Goal: Task Accomplishment & Management: Complete application form

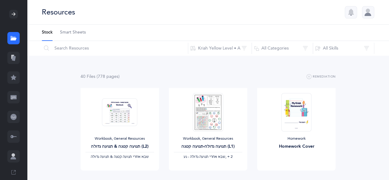
click at [17, 117] on div at bounding box center [13, 117] width 12 height 12
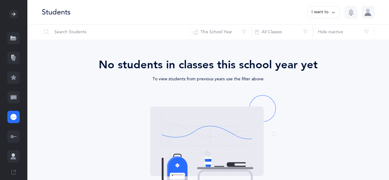
click at [12, 95] on icon at bounding box center [13, 97] width 6 height 6
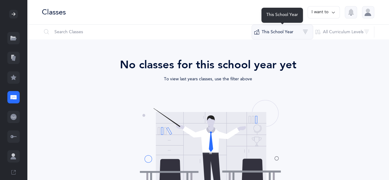
click at [301, 36] on button "This School Year" at bounding box center [283, 32] width 62 height 15
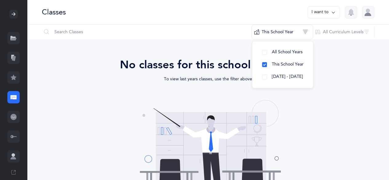
click at [325, 11] on button "I want to" at bounding box center [324, 12] width 32 height 12
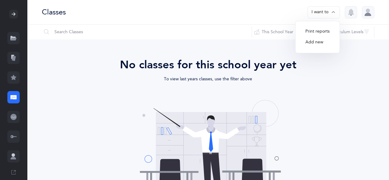
click at [318, 47] on button "Add new" at bounding box center [317, 42] width 34 height 11
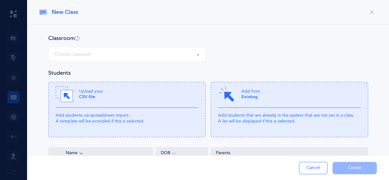
click at [158, 50] on div "*Choose Classroom" at bounding box center [127, 54] width 147 height 10
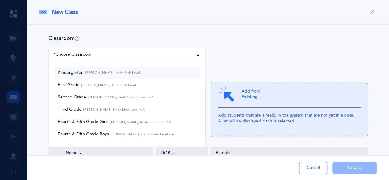
click at [130, 74] on small "[PERSON_NAME], Kriah Pink Level" at bounding box center [112, 73] width 56 height 4
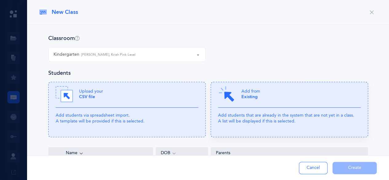
click at [241, 96] on b "Existing" at bounding box center [249, 96] width 16 height 5
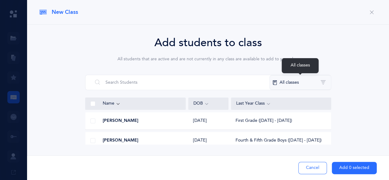
click at [292, 85] on button "All classes" at bounding box center [300, 82] width 62 height 15
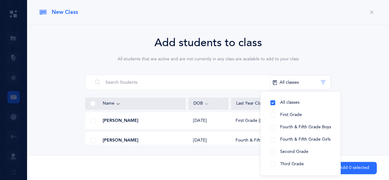
click at [354, 77] on div "Add students to class All students that are active and are not currently in any…" at bounding box center [207, 89] width 337 height 110
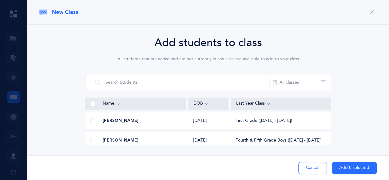
click at [13, 96] on div at bounding box center [194, 90] width 389 height 180
click at [368, 14] on button "button" at bounding box center [372, 12] width 10 height 10
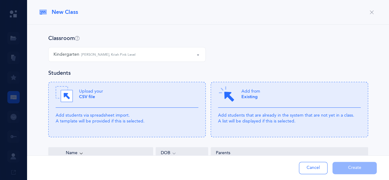
click at [173, 54] on div "Kindergarten [PERSON_NAME], Kriah Pink Level" at bounding box center [127, 54] width 147 height 10
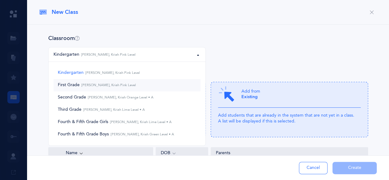
click at [138, 88] on link "First Grade [PERSON_NAME], Kriah Pink Level" at bounding box center [127, 85] width 147 height 12
select select "1246"
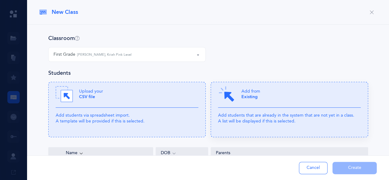
click at [252, 107] on div "Add from Existing" at bounding box center [289, 96] width 143 height 22
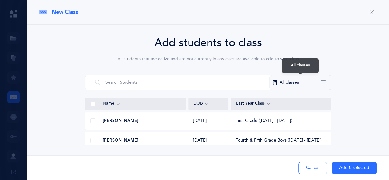
click at [311, 81] on button "All classes" at bounding box center [300, 82] width 62 height 15
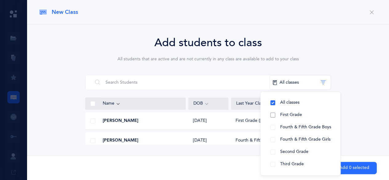
click at [300, 115] on span "First Grade" at bounding box center [291, 114] width 22 height 5
click at [92, 102] on span at bounding box center [92, 103] width 5 height 5
click at [0, 0] on input "checkbox" at bounding box center [0, 0] width 0 height 0
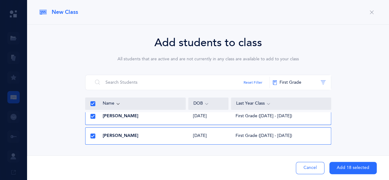
scroll to position [322, 0]
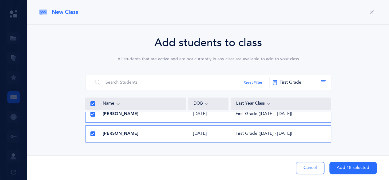
click at [346, 170] on button "Add 18 selected" at bounding box center [352, 168] width 47 height 12
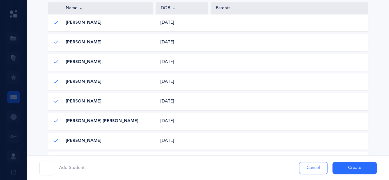
scroll to position [390, 0]
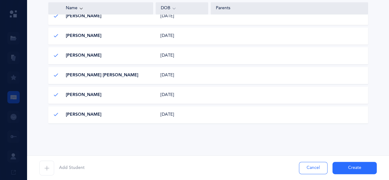
click at [50, 167] on span "button" at bounding box center [46, 168] width 15 height 15
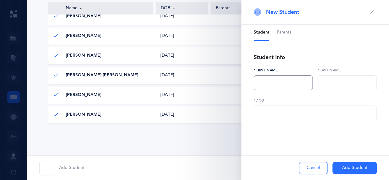
click at [270, 83] on input "text" at bounding box center [283, 82] width 59 height 15
type input "[PERSON_NAME]"
type input "Piamenta"
click at [271, 116] on input "text" at bounding box center [315, 112] width 123 height 15
click at [266, 114] on input "text" at bounding box center [315, 112] width 123 height 15
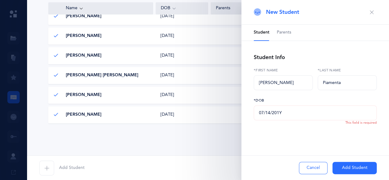
type input "[DATE]"
click at [347, 169] on button "Add Student" at bounding box center [354, 168] width 44 height 12
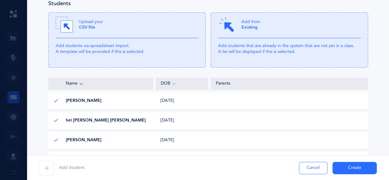
scroll to position [0, 0]
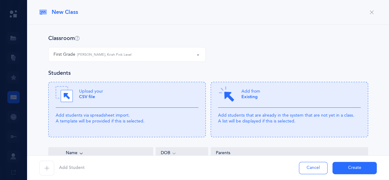
click at [350, 168] on button "Create" at bounding box center [354, 168] width 44 height 12
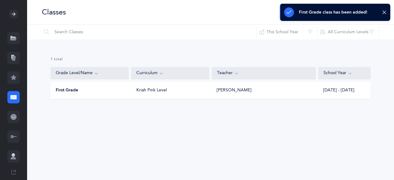
click at [197, 94] on div "First Grade Kriah Pink Level [PERSON_NAME] [DATE] - [DATE]" at bounding box center [210, 90] width 320 height 17
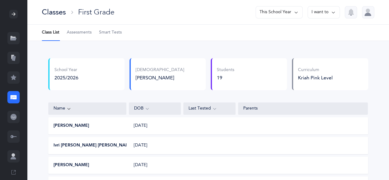
click at [62, 13] on div "Classes" at bounding box center [54, 12] width 24 height 10
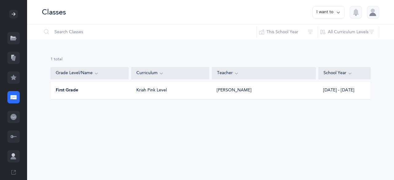
click at [332, 10] on button "I want to" at bounding box center [328, 12] width 32 height 12
click at [323, 42] on button "Add new" at bounding box center [322, 42] width 34 height 11
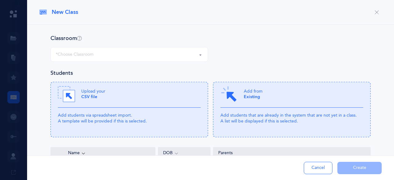
click at [115, 49] on button "*Choose Classroom" at bounding box center [128, 54] width 157 height 15
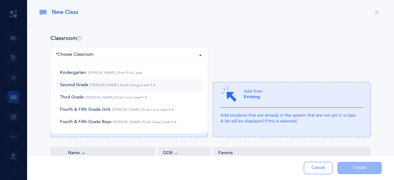
click at [145, 87] on span "Second Grade [PERSON_NAME], Kriah Orange Level • A" at bounding box center [108, 85] width 96 height 6
select select "1247"
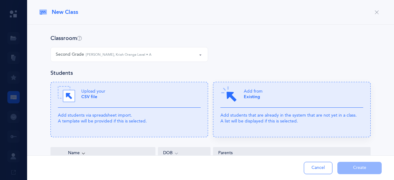
click at [279, 106] on div "Add from Existing" at bounding box center [291, 96] width 143 height 22
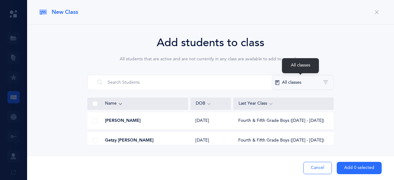
click at [296, 84] on button "All classes" at bounding box center [303, 82] width 62 height 15
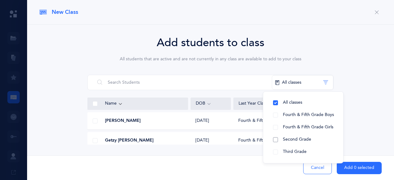
click at [318, 141] on button "Second Grade" at bounding box center [303, 139] width 70 height 12
click at [367, 88] on div "Add students to class All students that are active and are not currently in any…" at bounding box center [210, 89] width 342 height 110
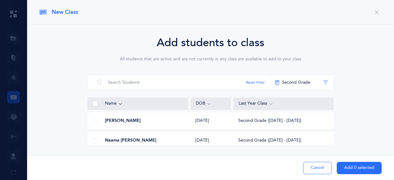
click at [95, 101] on span at bounding box center [95, 103] width 5 height 5
click at [0, 0] on input "checkbox" at bounding box center [0, 0] width 0 height 0
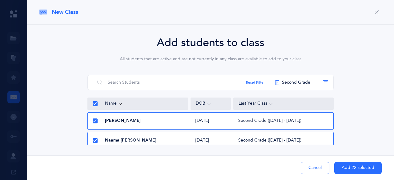
click at [357, 168] on button "Add 22 selected" at bounding box center [357, 168] width 47 height 12
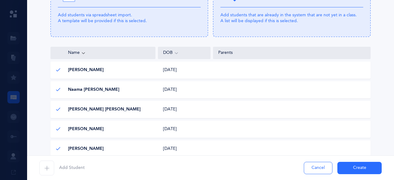
scroll to position [101, 0]
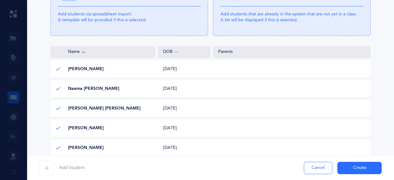
click at [56, 109] on icon at bounding box center [58, 108] width 5 height 5
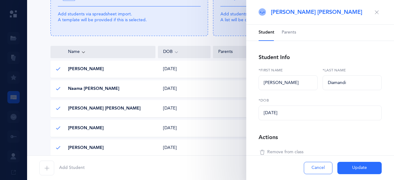
click at [288, 152] on span "Remove from class" at bounding box center [285, 152] width 36 height 6
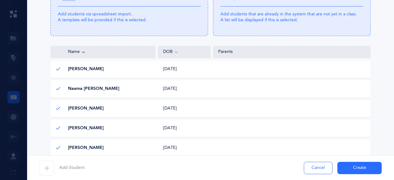
click at [355, 169] on button "Create" at bounding box center [359, 168] width 44 height 12
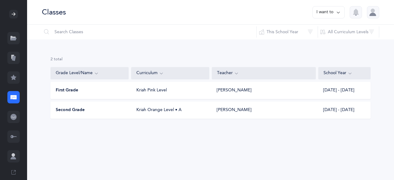
click at [315, 14] on button "I want to" at bounding box center [328, 12] width 32 height 12
click at [326, 45] on button "Add new" at bounding box center [322, 42] width 34 height 11
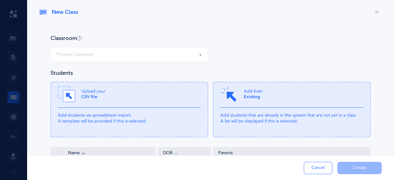
click at [193, 54] on div "*Choose Classroom" at bounding box center [129, 54] width 147 height 10
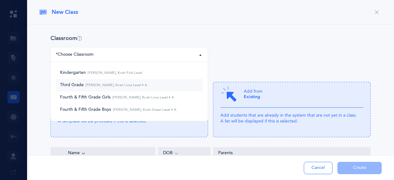
click at [139, 86] on small "[PERSON_NAME], Kriah Lime Level • A" at bounding box center [115, 85] width 63 height 4
select select "1248"
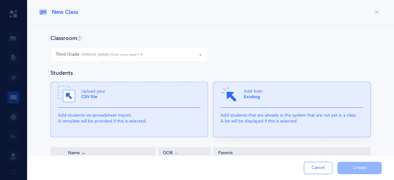
click at [254, 101] on div "Add from Existing" at bounding box center [291, 96] width 143 height 22
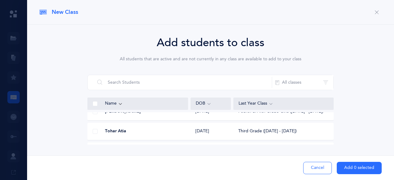
scroll to position [0, 0]
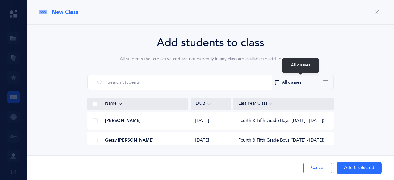
click at [302, 83] on button "All classes" at bounding box center [303, 82] width 62 height 15
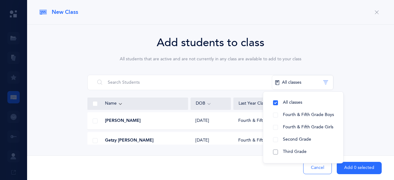
click at [303, 153] on span "Third Grade" at bounding box center [295, 151] width 24 height 5
click at [95, 102] on span at bounding box center [95, 103] width 5 height 5
click at [0, 0] on input "checkbox" at bounding box center [0, 0] width 0 height 0
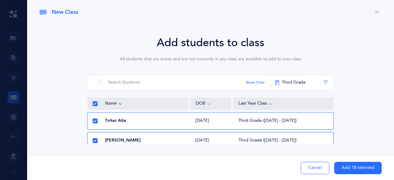
click at [345, 169] on button "Add 18 selected" at bounding box center [357, 168] width 47 height 12
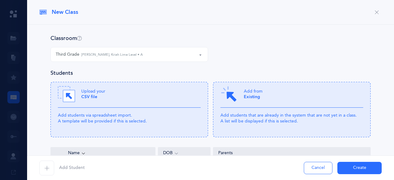
click at [345, 169] on button "Create" at bounding box center [359, 168] width 44 height 12
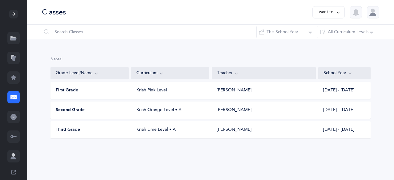
click at [177, 96] on div "First Grade Kriah Pink Level [PERSON_NAME] [DATE] - [DATE]" at bounding box center [210, 90] width 320 height 17
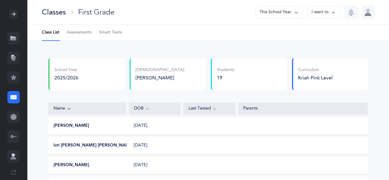
click at [56, 13] on div "Classes" at bounding box center [54, 12] width 24 height 10
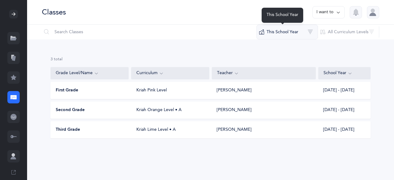
click at [297, 35] on button "This School Year" at bounding box center [287, 32] width 62 height 15
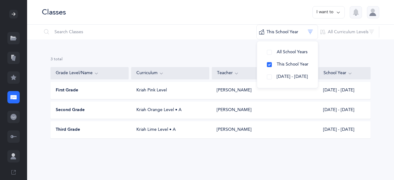
click at [339, 14] on icon at bounding box center [338, 12] width 5 height 7
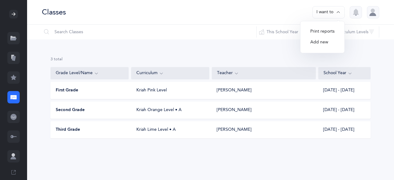
click at [332, 43] on button "Add new" at bounding box center [322, 42] width 34 height 11
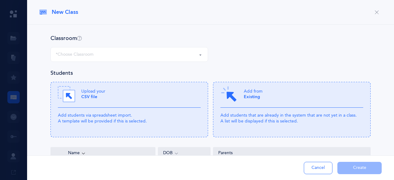
click at [162, 46] on div "Classroom Kindergarten Fourth & Fifth Grade Girls Fourth & Fifth Grade Boys *Ch…" at bounding box center [210, 51] width 320 height 35
click at [151, 54] on div "*Choose Classroom" at bounding box center [129, 54] width 147 height 10
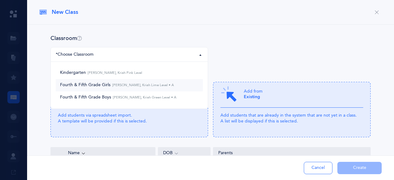
click at [170, 88] on link "Fourth & Fifth Grade Girls [PERSON_NAME], Kriah Lime Level • A" at bounding box center [129, 85] width 147 height 12
select select "1249"
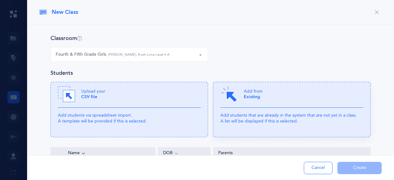
click at [290, 115] on p "Add students that are already in the system that are not yet in a class. A list…" at bounding box center [291, 118] width 143 height 11
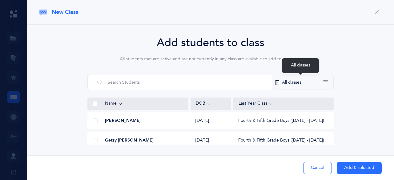
click at [308, 84] on button "All classes" at bounding box center [303, 82] width 62 height 15
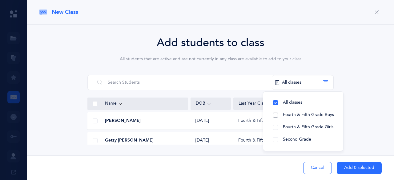
click at [317, 116] on span "Fourth & Fifth Grade Boys" at bounding box center [308, 114] width 51 height 5
click at [327, 129] on span "Fourth & Fifth Grade Girls" at bounding box center [308, 127] width 50 height 5
click at [277, 115] on button "Fourth & Fifth Grade Boys" at bounding box center [303, 115] width 70 height 12
click at [358, 107] on div "Add students to class All students that are active and are not currently in any…" at bounding box center [210, 89] width 342 height 110
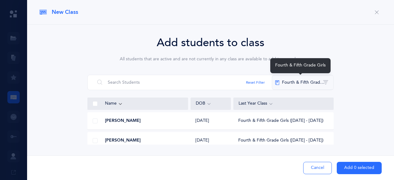
click at [313, 84] on button "Fourth & Fifth Grade Girls" at bounding box center [303, 82] width 62 height 15
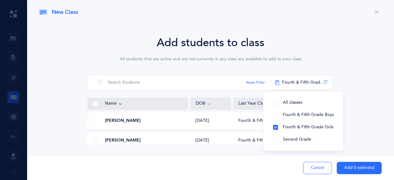
click at [362, 110] on div "Add students to class All students that are active and are not currently in any…" at bounding box center [210, 89] width 342 height 110
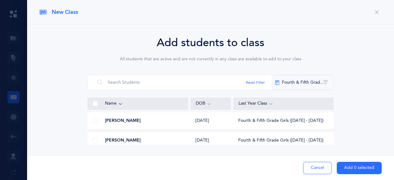
click at [324, 83] on button "Fourth & Fifth Grade Girls" at bounding box center [303, 82] width 62 height 15
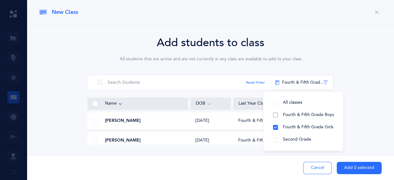
click at [272, 115] on button "Fourth & Fifth Grade Boys" at bounding box center [303, 115] width 70 height 12
click at [354, 89] on div "Add students to class All students that are active and are not currently in any…" at bounding box center [210, 89] width 342 height 110
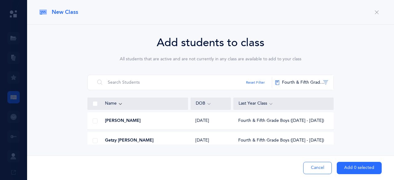
click at [95, 120] on span at bounding box center [95, 120] width 5 height 5
click at [0, 0] on input "checkbox" at bounding box center [0, 0] width 0 height 0
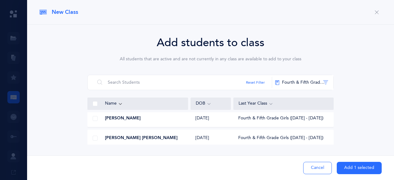
scroll to position [74, 0]
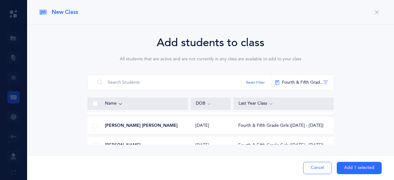
click at [95, 126] on span at bounding box center [95, 125] width 5 height 5
click at [0, 0] on input "checkbox" at bounding box center [0, 0] width 0 height 0
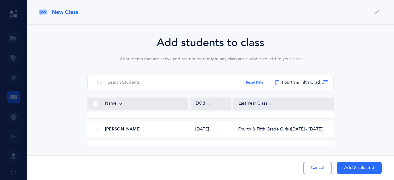
scroll to position [135, 0]
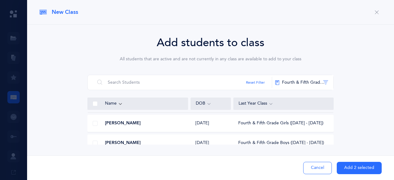
click at [95, 124] on span at bounding box center [95, 123] width 5 height 5
click at [0, 0] on input "checkbox" at bounding box center [0, 0] width 0 height 0
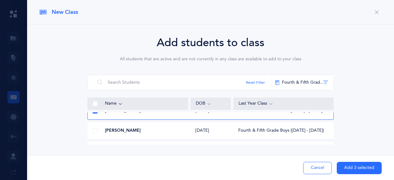
scroll to position [160, 0]
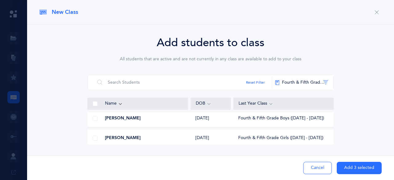
click at [96, 138] on span at bounding box center [95, 138] width 5 height 5
click at [0, 0] on input "checkbox" at bounding box center [0, 0] width 0 height 0
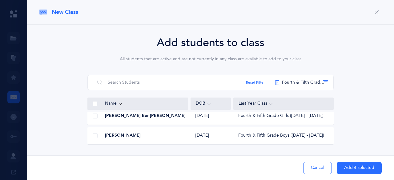
scroll to position [234, 0]
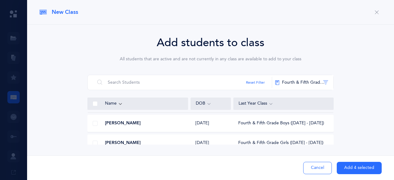
click at [94, 124] on span at bounding box center [95, 123] width 5 height 5
click at [0, 0] on input "checkbox" at bounding box center [0, 0] width 0 height 0
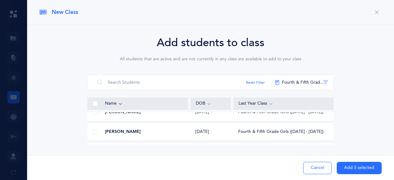
scroll to position [271, 0]
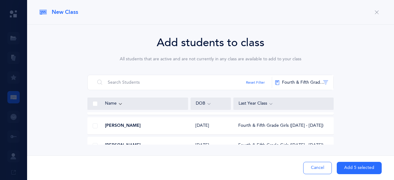
click at [95, 126] on span at bounding box center [95, 125] width 5 height 5
click at [0, 0] on input "checkbox" at bounding box center [0, 0] width 0 height 0
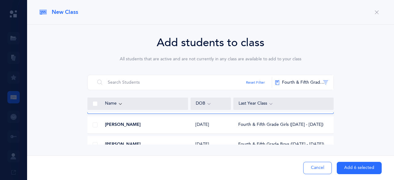
scroll to position [295, 0]
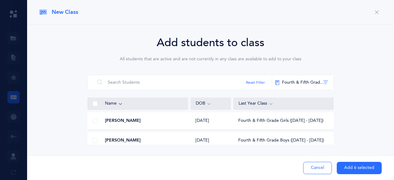
click at [95, 118] on span at bounding box center [95, 120] width 5 height 5
click at [0, 0] on input "checkbox" at bounding box center [0, 0] width 0 height 0
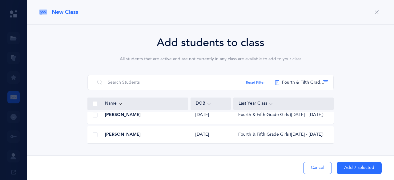
scroll to position [344, 0]
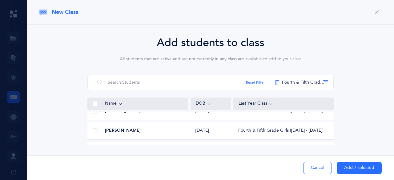
click at [94, 131] on span at bounding box center [95, 130] width 5 height 5
click at [0, 0] on input "checkbox" at bounding box center [0, 0] width 0 height 0
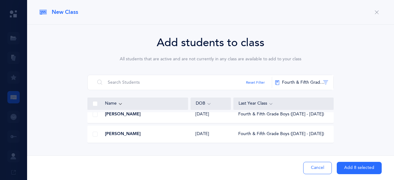
scroll to position [406, 0]
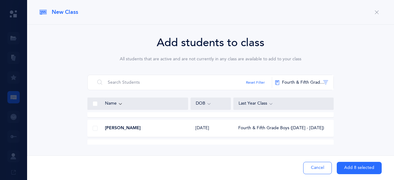
click at [90, 129] on div at bounding box center [95, 128] width 15 height 12
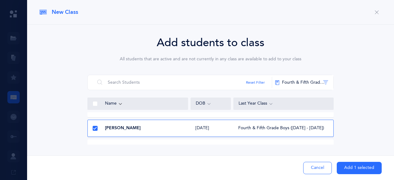
click at [95, 129] on icon at bounding box center [94, 128] width 3 height 3
click at [0, 0] on input "checkbox" at bounding box center [0, 0] width 0 height 0
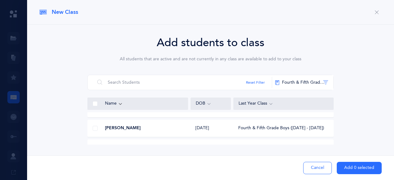
click at [95, 129] on span at bounding box center [95, 128] width 5 height 5
click at [0, 0] on input "checkbox" at bounding box center [0, 0] width 0 height 0
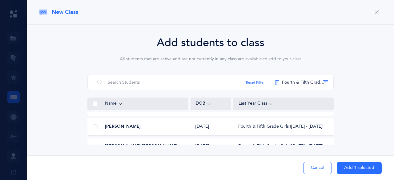
scroll to position [492, 0]
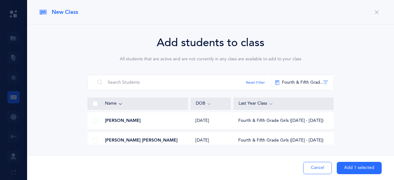
click at [96, 118] on span at bounding box center [95, 120] width 5 height 5
click at [0, 0] on input "checkbox" at bounding box center [0, 0] width 0 height 0
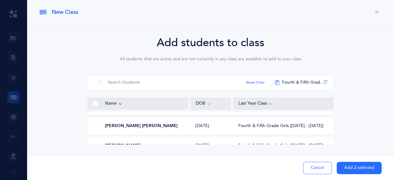
scroll to position [0, 0]
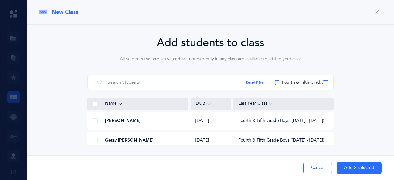
click at [372, 99] on div "Add students to class All students that are active and are not currently in any…" at bounding box center [210, 89] width 342 height 110
click at [96, 121] on span at bounding box center [95, 120] width 5 height 5
click at [0, 0] on input "checkbox" at bounding box center [0, 0] width 0 height 0
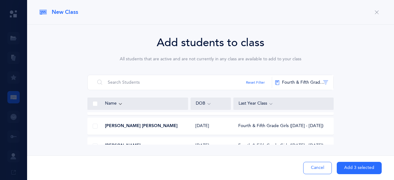
scroll to position [74, 0]
click at [94, 124] on span at bounding box center [95, 125] width 5 height 5
click at [0, 0] on input "checkbox" at bounding box center [0, 0] width 0 height 0
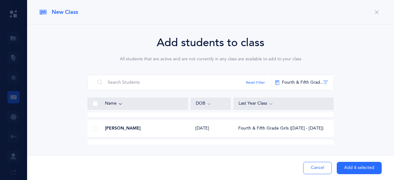
scroll to position [135, 0]
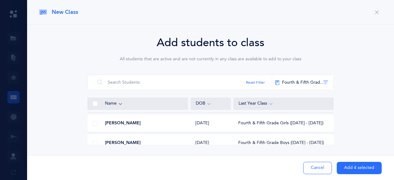
click at [95, 124] on span at bounding box center [95, 123] width 5 height 5
click at [0, 0] on input "checkbox" at bounding box center [0, 0] width 0 height 0
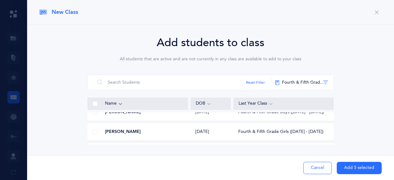
scroll to position [172, 0]
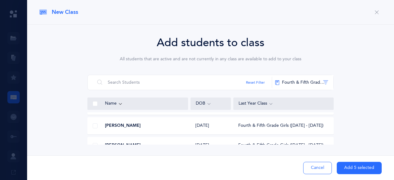
click at [94, 125] on span at bounding box center [95, 125] width 5 height 5
click at [0, 0] on input "checkbox" at bounding box center [0, 0] width 0 height 0
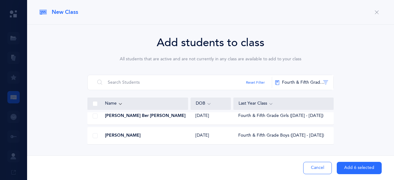
scroll to position [234, 0]
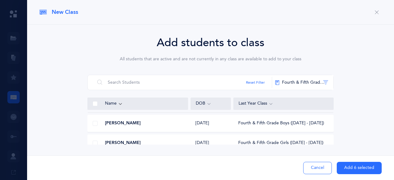
click at [95, 122] on span at bounding box center [95, 123] width 5 height 5
click at [0, 0] on input "checkbox" at bounding box center [0, 0] width 0 height 0
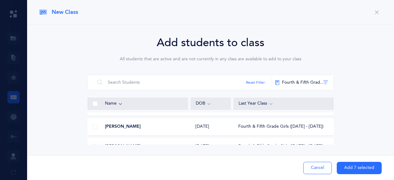
scroll to position [271, 0]
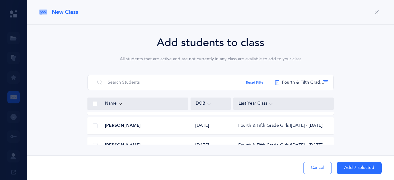
click at [95, 125] on span at bounding box center [95, 125] width 5 height 5
click at [0, 0] on input "checkbox" at bounding box center [0, 0] width 0 height 0
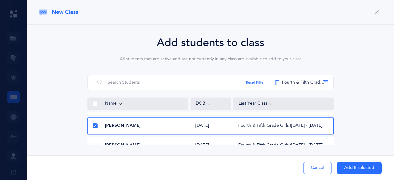
scroll to position [283, 0]
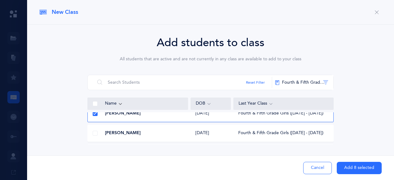
click at [95, 133] on span at bounding box center [95, 133] width 5 height 5
click at [0, 0] on input "checkbox" at bounding box center [0, 0] width 0 height 0
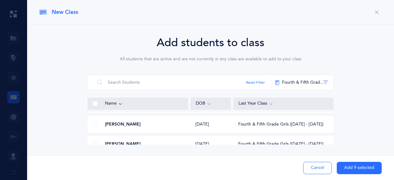
scroll to position [357, 0]
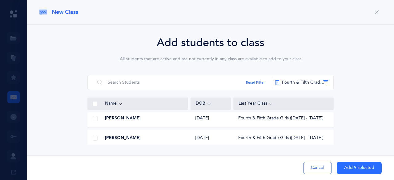
click at [96, 117] on span at bounding box center [95, 118] width 5 height 5
click at [0, 0] on input "checkbox" at bounding box center [0, 0] width 0 height 0
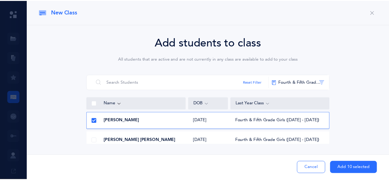
scroll to position [499, 0]
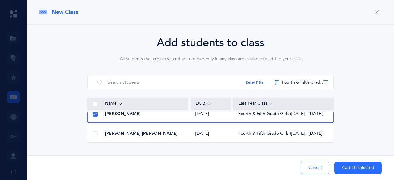
click at [355, 169] on button "Add 10 selected" at bounding box center [357, 168] width 47 height 12
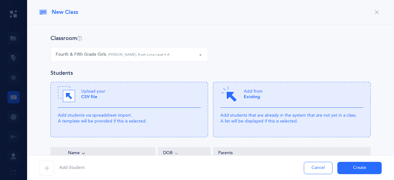
click at [355, 169] on button "Create" at bounding box center [359, 168] width 44 height 12
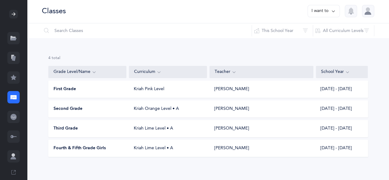
scroll to position [0, 0]
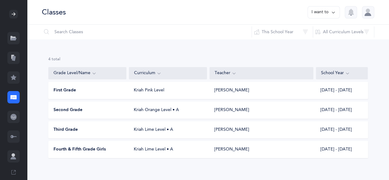
drag, startPoint x: 389, startPoint y: 35, endPoint x: 392, endPoint y: 73, distance: 38.6
click at [389, 73] on html "[PERSON_NAME] Resources Resources Flashcards Flashcards Features Features Class…" at bounding box center [194, 92] width 389 height 185
click at [370, 57] on div "4 results total Grade Level/Name Curriculum Teacher School Year First Grade Kri…" at bounding box center [208, 112] width 362 height 146
click at [99, 149] on span "Fourth & Fifth Grade Girls" at bounding box center [80, 149] width 52 height 6
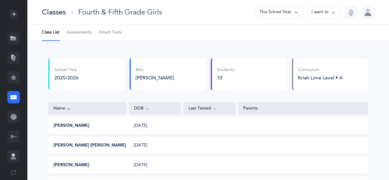
click at [320, 13] on button "I want to" at bounding box center [324, 12] width 32 height 12
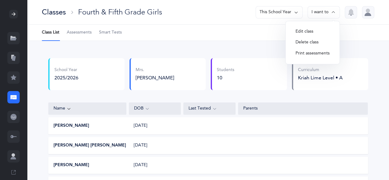
click at [289, 12] on button "This School Year" at bounding box center [279, 12] width 47 height 12
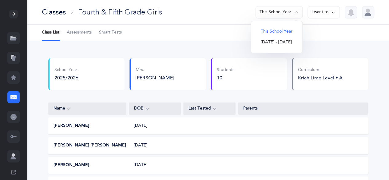
click at [324, 16] on button "I want to" at bounding box center [324, 12] width 32 height 12
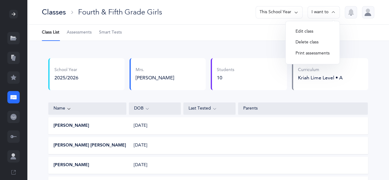
click at [324, 29] on button "Edit class" at bounding box center [313, 31] width 44 height 11
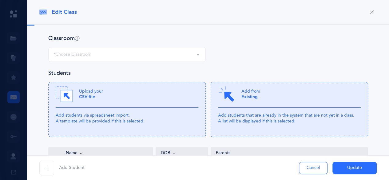
select select "1249"
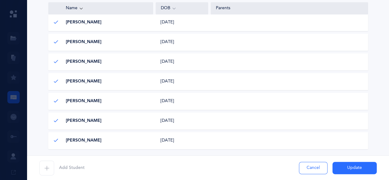
scroll to position [233, 0]
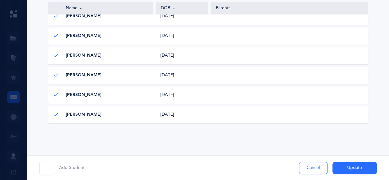
click at [44, 173] on span "button" at bounding box center [46, 168] width 15 height 15
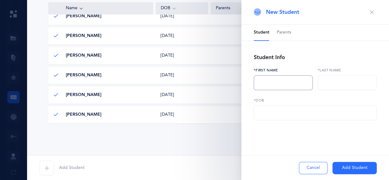
click at [279, 83] on input "text" at bounding box center [283, 82] width 59 height 15
type input "[PERSON_NAME]"
click at [261, 113] on input "33/12/015Y" at bounding box center [315, 112] width 123 height 15
type input "[DATE]"
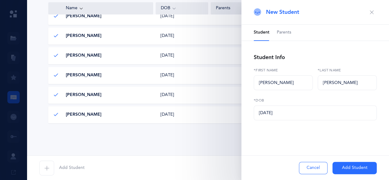
click at [353, 165] on button "Add Student" at bounding box center [354, 168] width 44 height 12
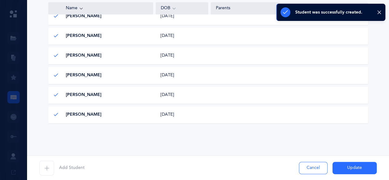
scroll to position [0, 0]
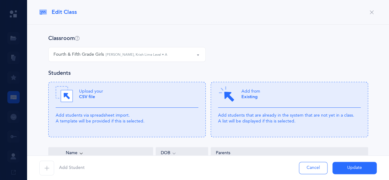
click at [163, 59] on div "Fourth & Fifth Grade Girls [PERSON_NAME], Kriah Lime Level • A" at bounding box center [127, 54] width 147 height 10
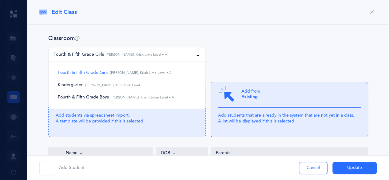
click at [264, 51] on div "Fourth & Fifth Grade Girls Kindergarten Fourth & Fifth Grade Boys Fourth & Fift…" at bounding box center [208, 58] width 325 height 22
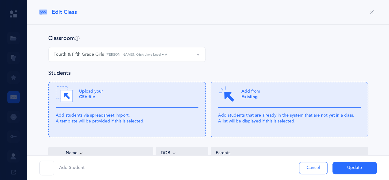
click at [350, 171] on button "Update" at bounding box center [354, 168] width 44 height 12
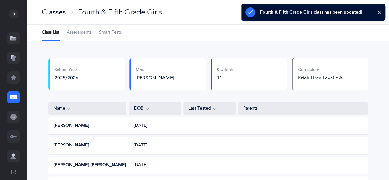
click at [63, 14] on div "Classes" at bounding box center [54, 12] width 24 height 10
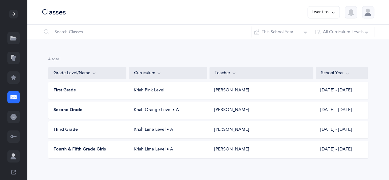
click at [333, 14] on icon at bounding box center [333, 12] width 5 height 7
click at [240, 52] on div "4 results total Grade Level/Name Curriculum Teacher School Year First Grade Kri…" at bounding box center [208, 112] width 362 height 146
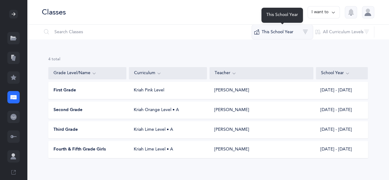
click at [290, 33] on button "This School Year" at bounding box center [283, 32] width 62 height 15
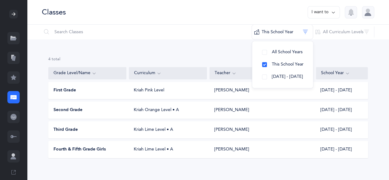
click at [360, 54] on div "4 results total Grade Level/Name Curriculum Teacher School Year First Grade Kri…" at bounding box center [208, 112] width 362 height 146
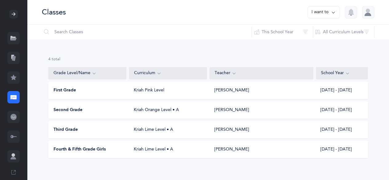
click at [334, 19] on div "Classes I want to" at bounding box center [208, 12] width 362 height 25
click at [330, 12] on button "I want to" at bounding box center [324, 12] width 32 height 12
click at [325, 42] on button "Add new" at bounding box center [317, 42] width 34 height 11
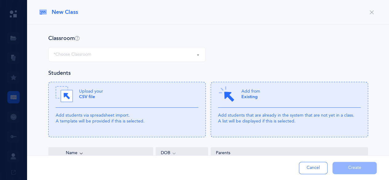
click at [95, 51] on div "*Choose Classroom" at bounding box center [127, 54] width 147 height 10
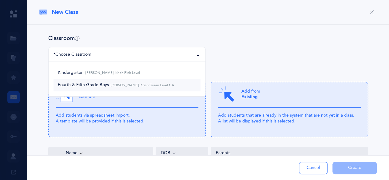
click at [135, 86] on small "[PERSON_NAME], Kriah Green Level • A" at bounding box center [141, 85] width 65 height 4
select select "1250"
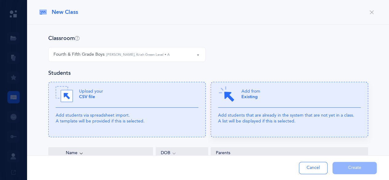
click at [301, 99] on div "Add from Existing" at bounding box center [289, 96] width 143 height 22
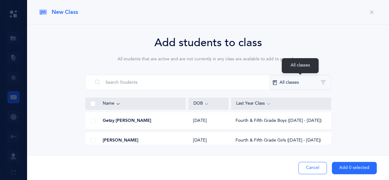
click at [313, 82] on button "All classes" at bounding box center [300, 82] width 62 height 15
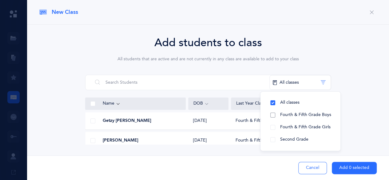
click at [296, 117] on span "Fourth & Fifth Grade Boys" at bounding box center [305, 114] width 51 height 5
click at [285, 127] on span "Fourth & Fifth Grade Girls" at bounding box center [305, 127] width 50 height 5
click at [353, 123] on div "Add students to class All students that are active and are not currently in any…" at bounding box center [207, 89] width 337 height 110
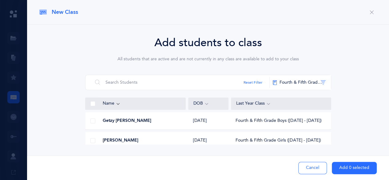
click at [92, 121] on span at bounding box center [92, 120] width 5 height 5
click at [0, 0] on input "checkbox" at bounding box center [0, 0] width 0 height 0
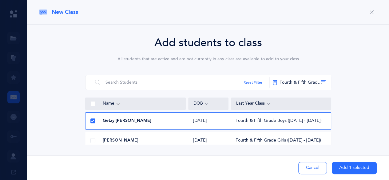
click at [92, 140] on span at bounding box center [92, 140] width 5 height 5
click at [0, 0] on input "checkbox" at bounding box center [0, 0] width 0 height 0
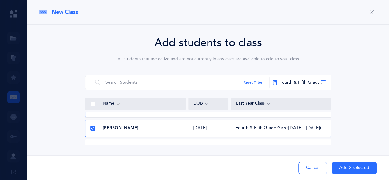
scroll to position [25, 0]
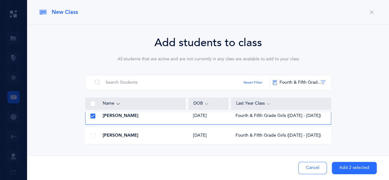
click at [90, 134] on span at bounding box center [92, 135] width 5 height 5
click at [0, 0] on input "checkbox" at bounding box center [0, 0] width 0 height 0
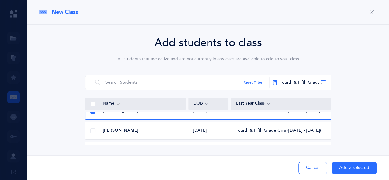
scroll to position [62, 0]
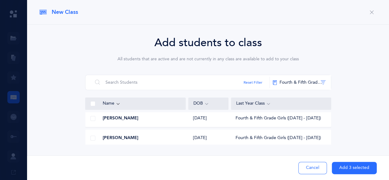
click at [91, 139] on span at bounding box center [92, 138] width 5 height 5
click at [0, 0] on input "checkbox" at bounding box center [0, 0] width 0 height 0
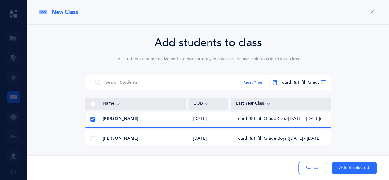
scroll to position [86, 0]
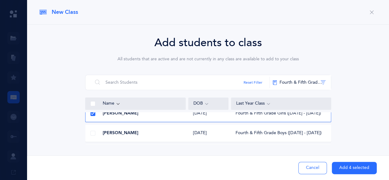
click at [94, 133] on span at bounding box center [92, 133] width 5 height 5
click at [0, 0] on input "checkbox" at bounding box center [0, 0] width 0 height 0
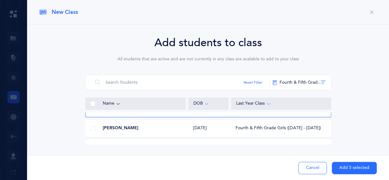
click at [93, 127] on span at bounding box center [92, 128] width 5 height 5
click at [0, 0] on input "checkbox" at bounding box center [0, 0] width 0 height 0
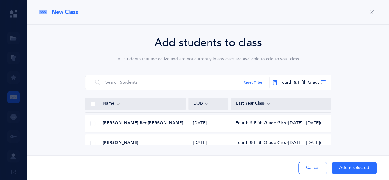
click at [92, 123] on span at bounding box center [92, 123] width 5 height 5
click at [0, 0] on input "checkbox" at bounding box center [0, 0] width 0 height 0
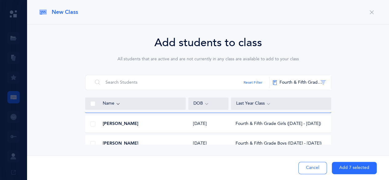
scroll to position [160, 0]
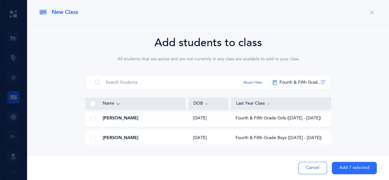
click at [92, 118] on span at bounding box center [92, 118] width 5 height 5
click at [0, 0] on input "checkbox" at bounding box center [0, 0] width 0 height 0
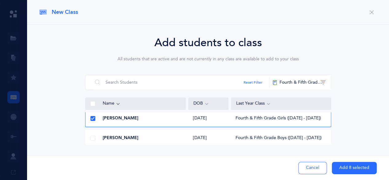
click at [92, 139] on span at bounding box center [92, 138] width 5 height 5
click at [0, 0] on input "checkbox" at bounding box center [0, 0] width 0 height 0
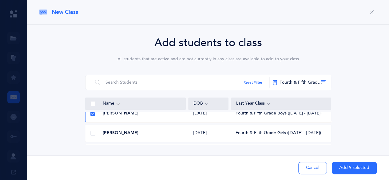
scroll to position [197, 0]
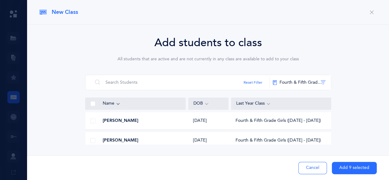
click at [92, 121] on span at bounding box center [92, 120] width 5 height 5
click at [0, 0] on input "checkbox" at bounding box center [0, 0] width 0 height 0
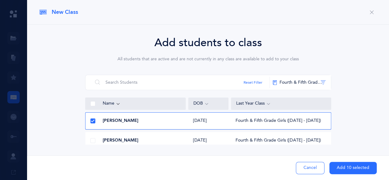
click at [93, 140] on span at bounding box center [92, 140] width 5 height 5
click at [0, 0] on input "checkbox" at bounding box center [0, 0] width 0 height 0
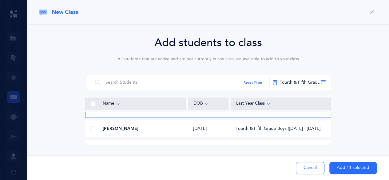
scroll to position [234, 0]
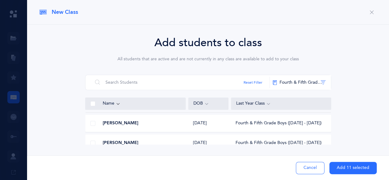
click at [91, 124] on span at bounding box center [92, 123] width 5 height 5
click at [0, 0] on input "checkbox" at bounding box center [0, 0] width 0 height 0
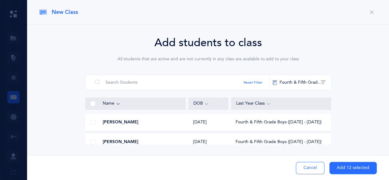
scroll to position [258, 0]
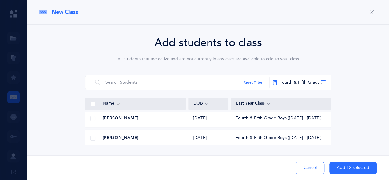
click at [92, 120] on span at bounding box center [92, 118] width 5 height 5
click at [0, 0] on input "checkbox" at bounding box center [0, 0] width 0 height 0
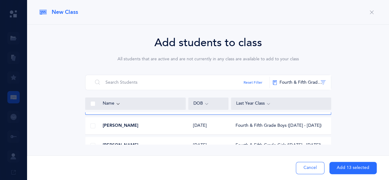
scroll to position [283, 0]
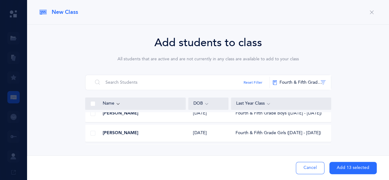
click at [91, 114] on span at bounding box center [92, 113] width 5 height 5
click at [0, 0] on input "checkbox" at bounding box center [0, 0] width 0 height 0
click at [92, 133] on span at bounding box center [92, 133] width 5 height 5
click at [0, 0] on input "checkbox" at bounding box center [0, 0] width 0 height 0
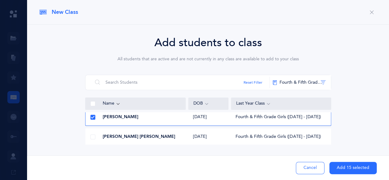
scroll to position [302, 0]
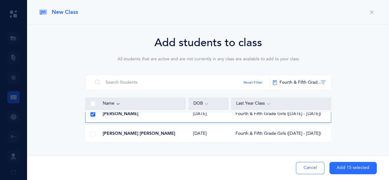
click at [93, 134] on span at bounding box center [92, 133] width 5 height 5
click at [0, 0] on input "checkbox" at bounding box center [0, 0] width 0 height 0
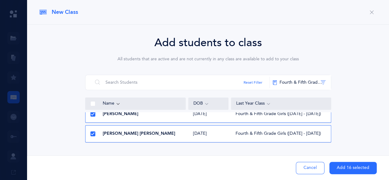
click at [348, 168] on button "Add 16 selected" at bounding box center [352, 168] width 47 height 12
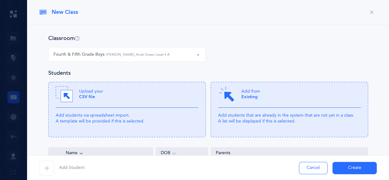
click at [348, 164] on button "Create" at bounding box center [354, 168] width 44 height 12
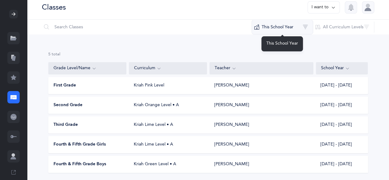
click at [298, 24] on button "This School Year" at bounding box center [283, 27] width 62 height 15
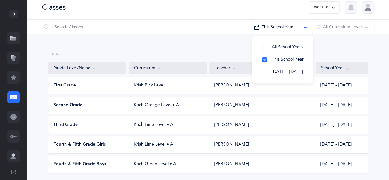
click at [322, 9] on button "I want to" at bounding box center [324, 7] width 32 height 12
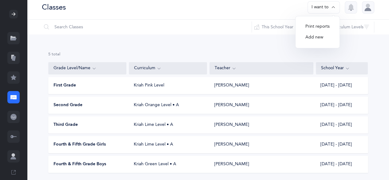
click at [322, 38] on button "Add new" at bounding box center [317, 37] width 34 height 11
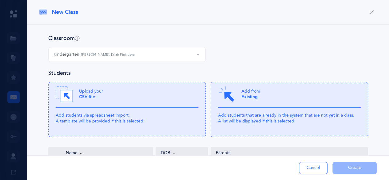
select select "1346"
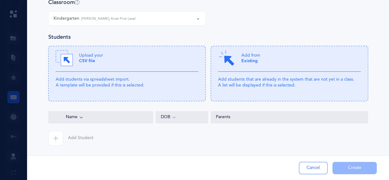
click at [76, 138] on span "Add Student" at bounding box center [81, 138] width 26 height 6
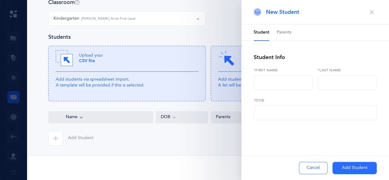
click at [186, 145] on div "Classroom Kindergarten Kindergarten [PERSON_NAME], Kriah Pink Level Kindergarte…" at bounding box center [208, 84] width 362 height 191
click at [322, 170] on button "Cancel" at bounding box center [313, 168] width 29 height 12
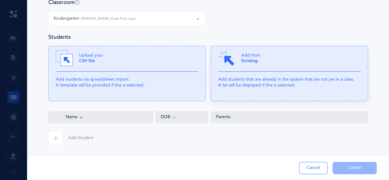
click at [272, 90] on icon at bounding box center [289, 73] width 157 height 55
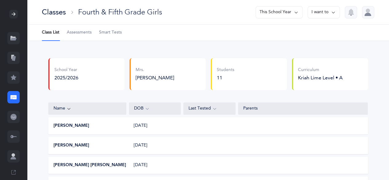
click at [292, 9] on button "This School Year" at bounding box center [279, 12] width 47 height 12
click at [325, 9] on button "I want to" at bounding box center [324, 12] width 32 height 12
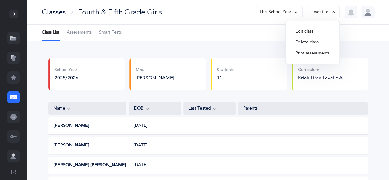
click at [193, 40] on ul "Class List Assessments Smart Tests" at bounding box center [208, 33] width 362 height 16
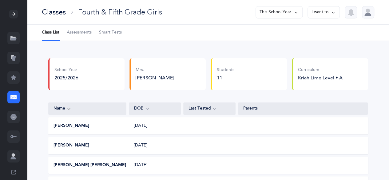
click at [53, 17] on div "Classes" at bounding box center [54, 12] width 24 height 10
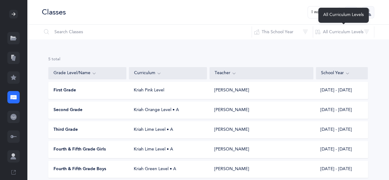
click at [328, 11] on div "All Curriculum Levels" at bounding box center [343, 15] width 50 height 15
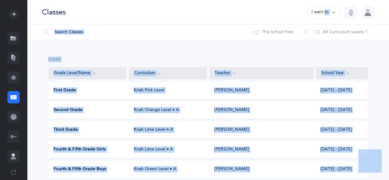
drag, startPoint x: 328, startPoint y: 11, endPoint x: 307, endPoint y: 11, distance: 20.9
click at [307, 11] on body "[PERSON_NAME] Resources Resources Flashcards Flashcards Features Features Class…" at bounding box center [194, 102] width 389 height 205
click at [320, 12] on button "I want to" at bounding box center [324, 12] width 32 height 12
click at [315, 41] on button "Add new" at bounding box center [317, 42] width 34 height 11
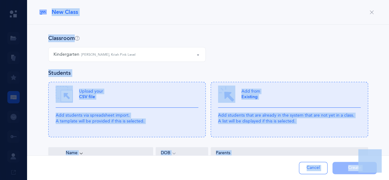
click at [151, 53] on div "Kindergarten [PERSON_NAME], Kriah Pink Level" at bounding box center [127, 54] width 147 height 10
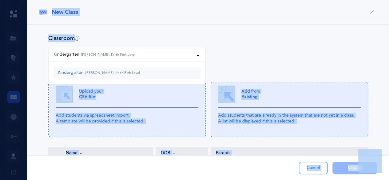
click at [120, 69] on link "Kindergarten [PERSON_NAME], Kriah Pink Level" at bounding box center [127, 73] width 147 height 12
select select "1346"
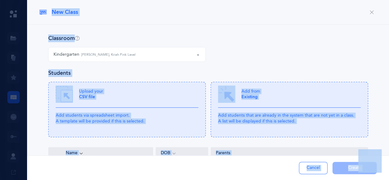
click at [283, 54] on div "Kindergarten Kindergarten [PERSON_NAME], Kriah Pink Level Kindergarten [PERSON_…" at bounding box center [208, 58] width 325 height 22
click at [257, 54] on div "Kindergarten Kindergarten [PERSON_NAME], Kriah Pink Level Kindergarten [PERSON_…" at bounding box center [208, 58] width 325 height 22
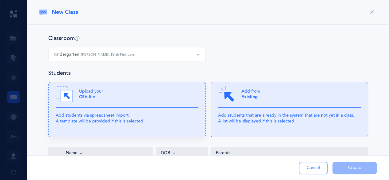
click at [83, 98] on b "CSV file" at bounding box center [87, 96] width 16 height 5
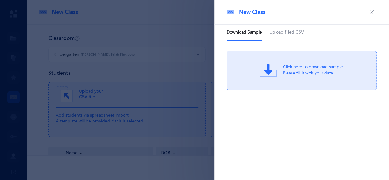
click at [289, 68] on div "Click here to download sample. Please fill it with your data." at bounding box center [313, 70] width 61 height 12
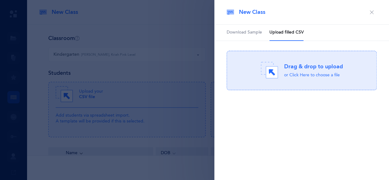
click at [292, 80] on div "Drag & drop to upload or Click Here to choose a file Drag & drop to upload Proc…" at bounding box center [302, 70] width 150 height 39
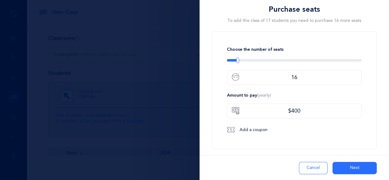
scroll to position [32, 0]
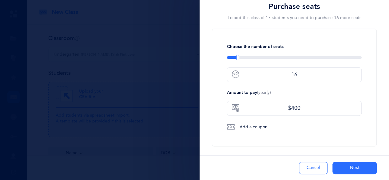
click at [353, 169] on button "Next" at bounding box center [354, 168] width 44 height 12
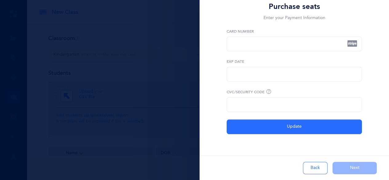
click at [318, 170] on button "Back" at bounding box center [315, 168] width 25 height 12
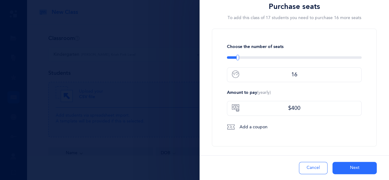
click at [168, 123] on div at bounding box center [194, 90] width 389 height 180
type input "16"
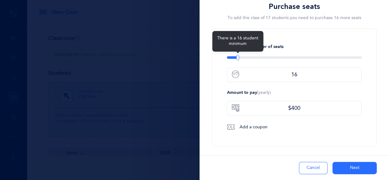
drag, startPoint x: 237, startPoint y: 58, endPoint x: 199, endPoint y: 61, distance: 38.9
drag, startPoint x: 237, startPoint y: 59, endPoint x: 221, endPoint y: 61, distance: 16.1
click at [221, 61] on div "Choose the number of seats There is a 16 student minimum 16 Amount to pay (year…" at bounding box center [294, 88] width 165 height 118
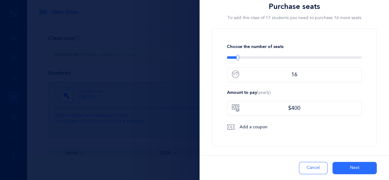
click at [182, 67] on div at bounding box center [194, 90] width 389 height 180
click at [316, 172] on button "Cancel" at bounding box center [313, 168] width 29 height 12
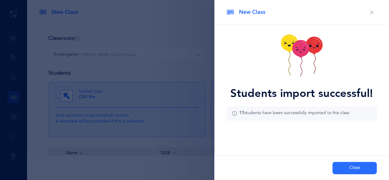
click at [344, 174] on button "Close" at bounding box center [354, 168] width 44 height 12
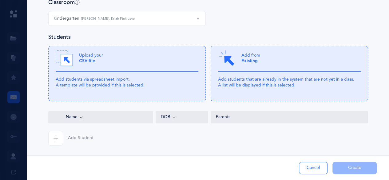
scroll to position [0, 0]
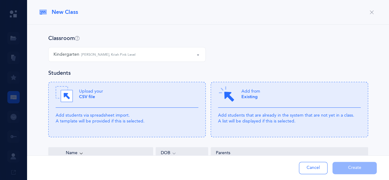
click at [14, 96] on div at bounding box center [194, 90] width 389 height 180
click at [15, 114] on div at bounding box center [194, 90] width 389 height 180
click at [13, 124] on div at bounding box center [194, 90] width 389 height 180
click at [369, 13] on icon "button" at bounding box center [371, 12] width 5 height 5
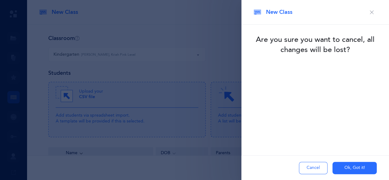
click at [349, 170] on button "Ok, Got it!" at bounding box center [354, 168] width 44 height 12
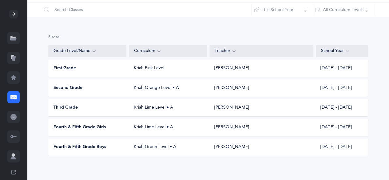
scroll to position [25, 0]
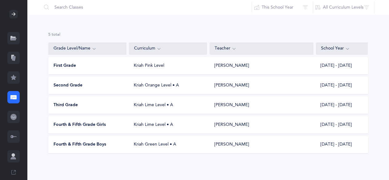
click at [244, 151] on div "Fourth & Fifth Grade Boys Kriah Green Level • A [PERSON_NAME] [DATE] - [DATE]" at bounding box center [208, 144] width 320 height 17
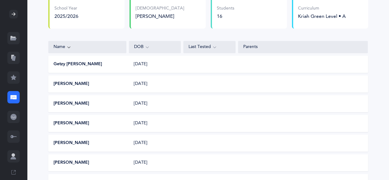
scroll to position [68, 0]
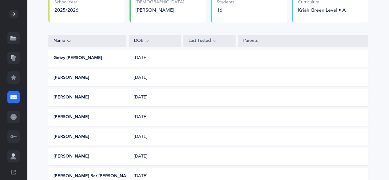
click at [217, 55] on div "Getzy [PERSON_NAME] [DATE]" at bounding box center [208, 58] width 320 height 17
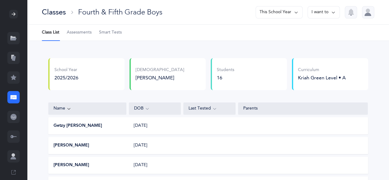
click at [326, 11] on button "I want to" at bounding box center [324, 12] width 32 height 12
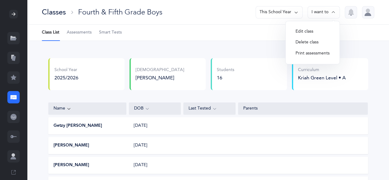
click at [314, 30] on button "Edit class" at bounding box center [313, 31] width 44 height 11
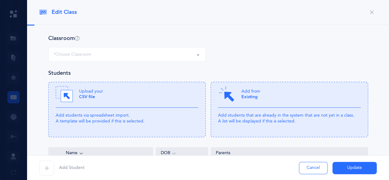
select select "1250"
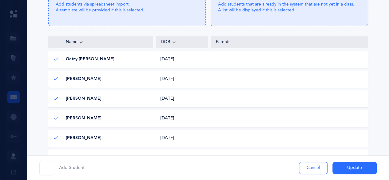
scroll to position [113, 0]
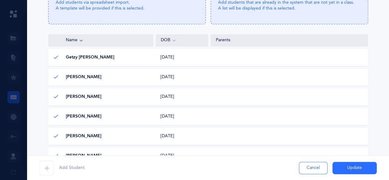
click at [54, 57] on icon at bounding box center [56, 57] width 5 height 5
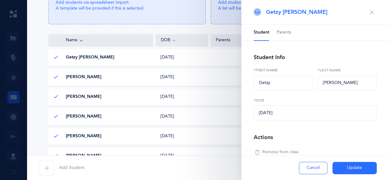
click at [293, 152] on span "Remove from class" at bounding box center [280, 152] width 36 height 6
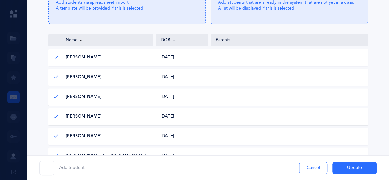
click at [55, 114] on icon at bounding box center [56, 116] width 5 height 5
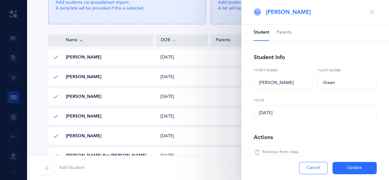
click at [292, 150] on span "Remove from class" at bounding box center [280, 152] width 36 height 6
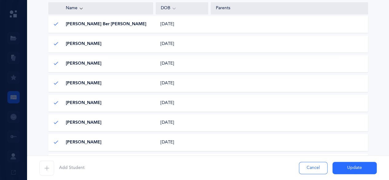
scroll to position [229, 0]
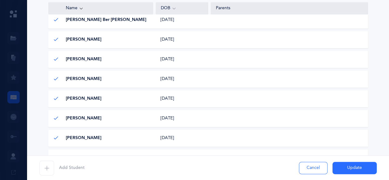
click at [85, 59] on span "[PERSON_NAME]" at bounding box center [84, 59] width 36 height 6
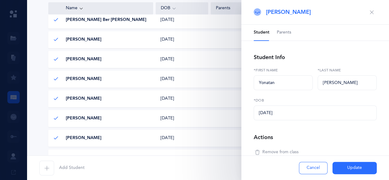
click at [284, 150] on span "Remove from class" at bounding box center [280, 152] width 36 height 6
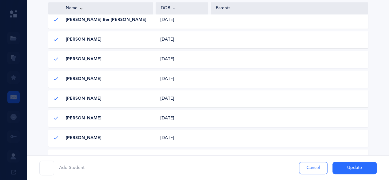
click at [77, 62] on span "[PERSON_NAME]" at bounding box center [84, 59] width 36 height 6
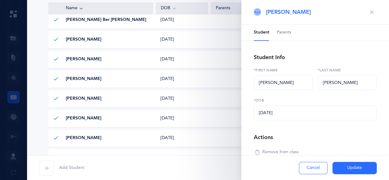
click at [285, 150] on span "Remove from class" at bounding box center [280, 152] width 36 height 6
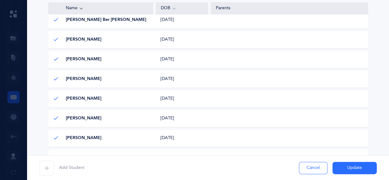
click at [77, 79] on span "[PERSON_NAME]" at bounding box center [84, 79] width 36 height 6
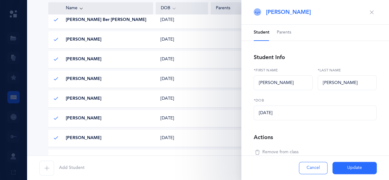
click at [288, 147] on div "Student Info [PERSON_NAME] *First name [PERSON_NAME] *Last name [DATE] *DOB Act…" at bounding box center [315, 105] width 123 height 105
click at [291, 152] on span "Remove from class" at bounding box center [280, 152] width 36 height 6
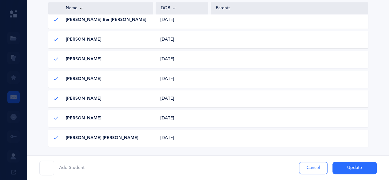
click at [90, 59] on span "[PERSON_NAME]" at bounding box center [84, 59] width 36 height 6
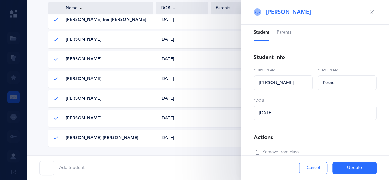
click at [286, 149] on span "Remove from class" at bounding box center [280, 152] width 36 height 6
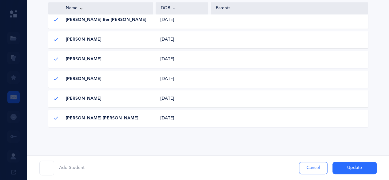
click at [89, 82] on div "[PERSON_NAME] [PERSON_NAME] [DATE] [DATE]" at bounding box center [208, 78] width 320 height 17
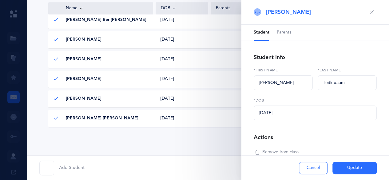
click at [282, 149] on span "Remove from class" at bounding box center [280, 152] width 36 height 6
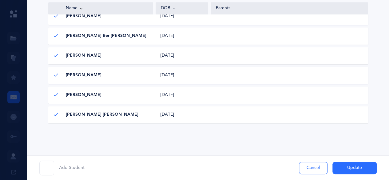
scroll to position [213, 0]
click at [153, 78] on div "[PERSON_NAME] [PERSON_NAME] [DATE] [DATE]" at bounding box center [208, 75] width 320 height 17
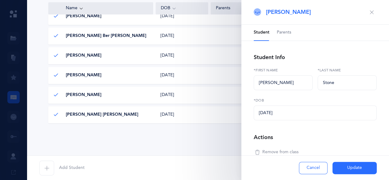
click at [283, 153] on span "Remove from class" at bounding box center [280, 152] width 36 height 6
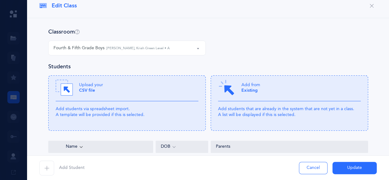
scroll to position [193, 0]
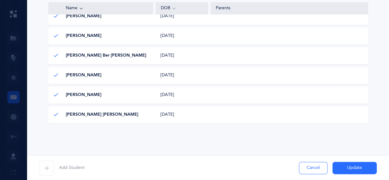
click at [349, 168] on button "Update" at bounding box center [354, 168] width 44 height 12
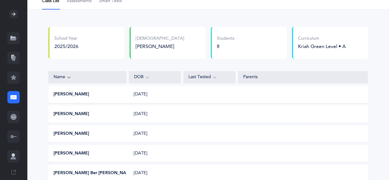
scroll to position [0, 0]
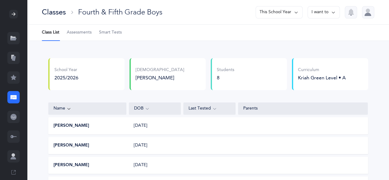
click at [54, 12] on div "Classes" at bounding box center [54, 12] width 24 height 10
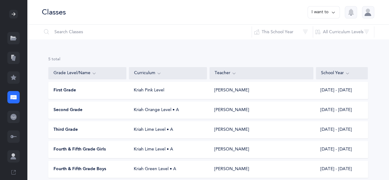
click at [323, 13] on button "I want to" at bounding box center [324, 12] width 32 height 12
click at [316, 44] on button "Add new" at bounding box center [317, 42] width 34 height 11
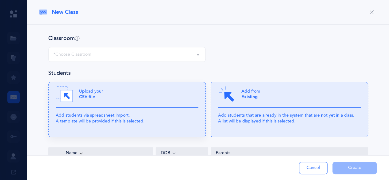
select select "1346"
click at [132, 105] on div "Upload your CSV file" at bounding box center [127, 96] width 143 height 22
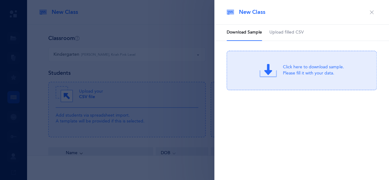
click at [287, 84] on div "Click here to download sample. Please fill it with your data." at bounding box center [302, 70] width 150 height 39
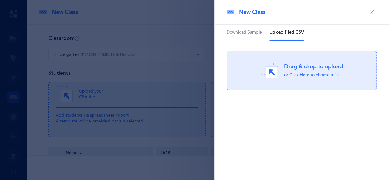
click at [280, 73] on div "Drag & drop to upload or Click Here to choose a file" at bounding box center [302, 70] width 82 height 17
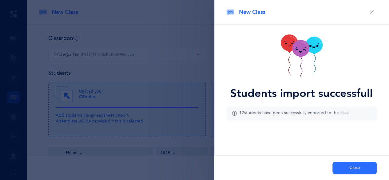
type input "8"
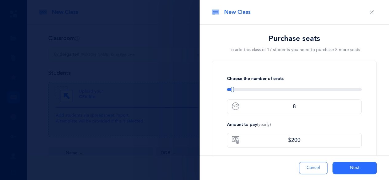
click at [316, 173] on button "Cancel" at bounding box center [313, 168] width 29 height 12
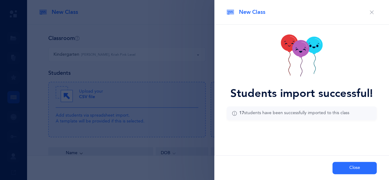
click at [372, 14] on icon "button" at bounding box center [371, 12] width 5 height 5
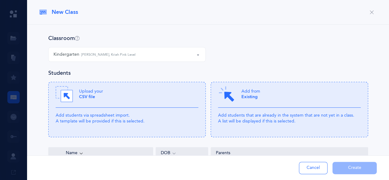
click at [369, 10] on icon "button" at bounding box center [371, 12] width 5 height 5
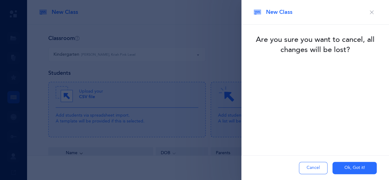
click at [314, 166] on button "Cancel" at bounding box center [313, 168] width 29 height 12
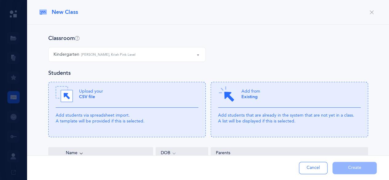
click at [363, 45] on div "Classroom Kindergarten Kindergarten [PERSON_NAME], Kriah Pink Level Kindergarte…" at bounding box center [208, 51] width 320 height 35
click at [125, 57] on small "[PERSON_NAME], Kriah Pink Level" at bounding box center [108, 54] width 54 height 5
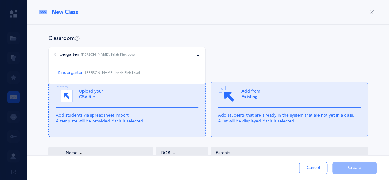
click at [125, 57] on small "[PERSON_NAME], Kriah Pink Level" at bounding box center [108, 54] width 54 height 5
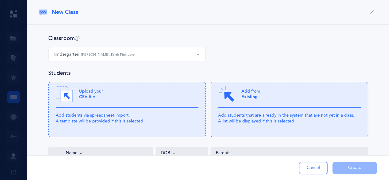
click at [14, 99] on div at bounding box center [194, 90] width 389 height 180
click at [316, 171] on button "Cancel" at bounding box center [313, 168] width 29 height 12
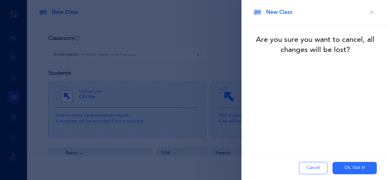
click at [348, 168] on button "Ok, Got it!" at bounding box center [354, 168] width 44 height 12
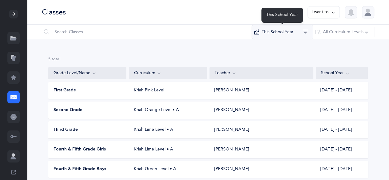
click at [282, 34] on button "This School Year" at bounding box center [283, 32] width 62 height 15
click at [306, 30] on button "This School Year" at bounding box center [283, 32] width 62 height 15
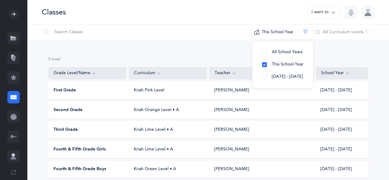
click at [321, 10] on button "I want to" at bounding box center [324, 12] width 32 height 12
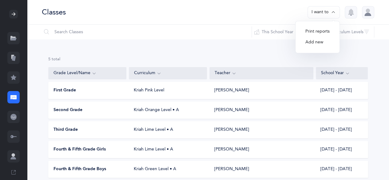
click at [237, 49] on div "5 results total Grade Level/Name Curriculum Teacher School Year First Grade Kri…" at bounding box center [208, 121] width 362 height 165
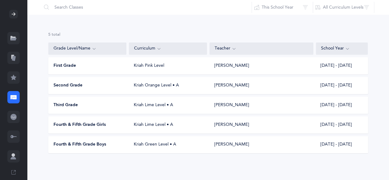
click at [194, 128] on div "Fourth & Fifth Grade Girls Kriah Lime Level • A [PERSON_NAME] [DATE] - [DATE]" at bounding box center [208, 124] width 320 height 17
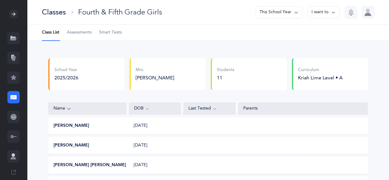
click at [60, 10] on div "Classes" at bounding box center [54, 12] width 24 height 10
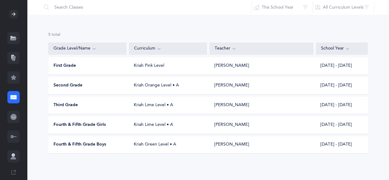
click at [113, 149] on div "Fourth & Fifth Grade Boys Kriah Green Level • A [PERSON_NAME] [DATE] - [DATE]" at bounding box center [208, 144] width 320 height 17
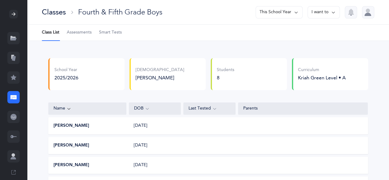
click at [16, 98] on icon at bounding box center [13, 97] width 6 height 4
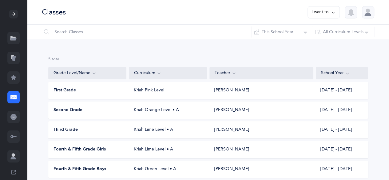
click at [319, 13] on button "I want to" at bounding box center [324, 12] width 32 height 12
click at [313, 44] on button "Add new" at bounding box center [317, 42] width 34 height 11
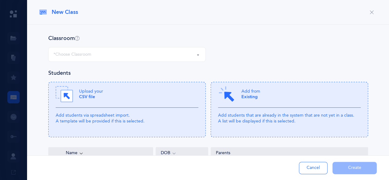
select select "1346"
click at [274, 106] on div "Add from Existing" at bounding box center [289, 96] width 143 height 22
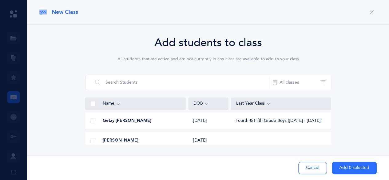
click at [56, 13] on span "New Class" at bounding box center [65, 12] width 26 height 8
click at [373, 10] on icon "button" at bounding box center [371, 12] width 5 height 5
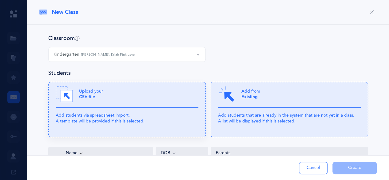
click at [153, 107] on div "Upload your CSV file" at bounding box center [127, 96] width 143 height 22
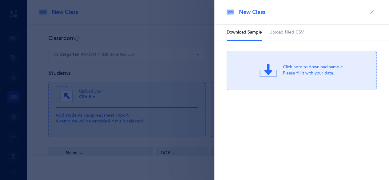
click at [297, 32] on span "Upload filled CSV" at bounding box center [286, 33] width 34 height 6
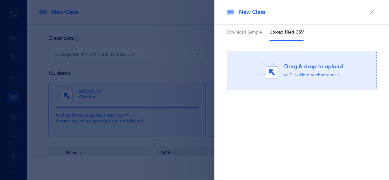
click at [291, 72] on div "or Click Here to choose a file" at bounding box center [313, 75] width 59 height 6
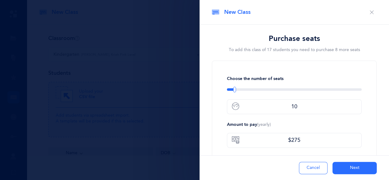
type input "9"
click at [232, 90] on div at bounding box center [233, 90] width 3 height 6
click at [94, 121] on div at bounding box center [194, 90] width 389 height 180
click at [144, 86] on div at bounding box center [194, 90] width 389 height 180
